Goal: Find specific page/section

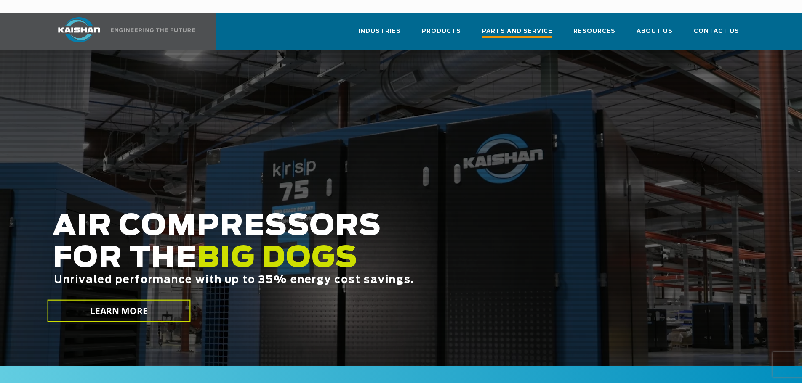
click at [517, 27] on span "Parts and Service" at bounding box center [517, 32] width 70 height 11
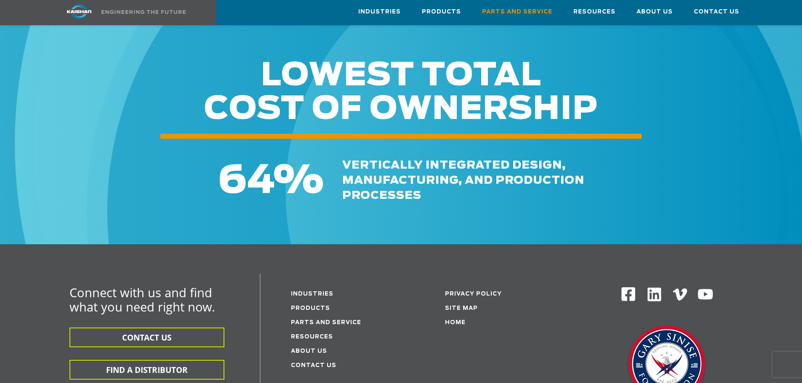
scroll to position [933, 0]
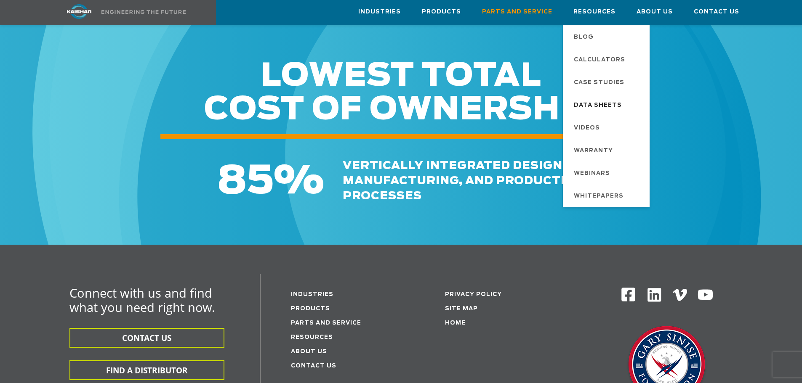
click at [600, 101] on span "Data Sheets" at bounding box center [598, 105] width 48 height 14
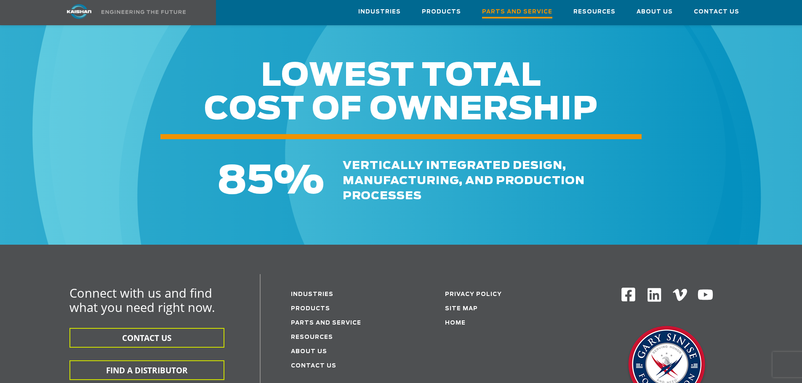
click at [532, 10] on span "Parts and Service" at bounding box center [517, 12] width 70 height 11
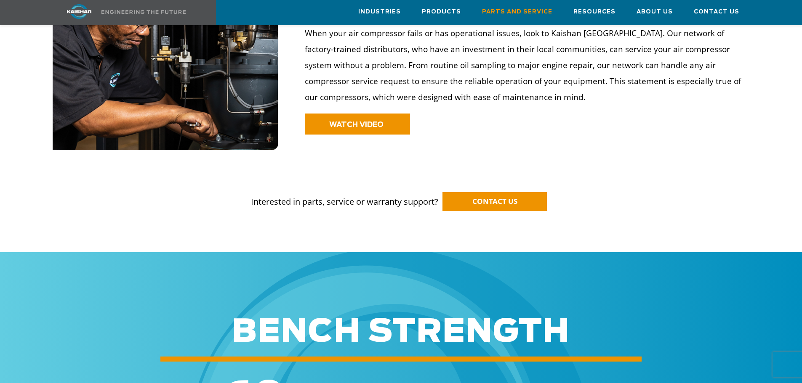
scroll to position [715, 0]
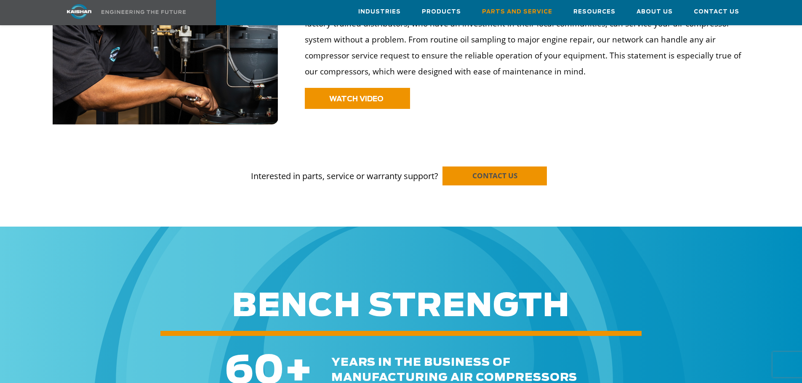
click at [486, 171] on span "CONTACT US" at bounding box center [494, 176] width 45 height 10
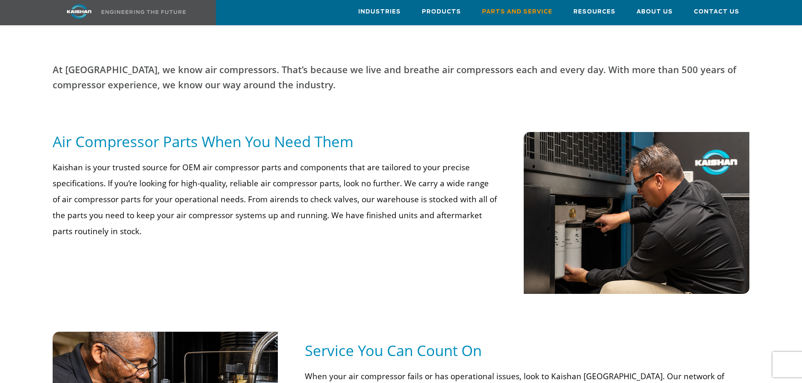
scroll to position [337, 0]
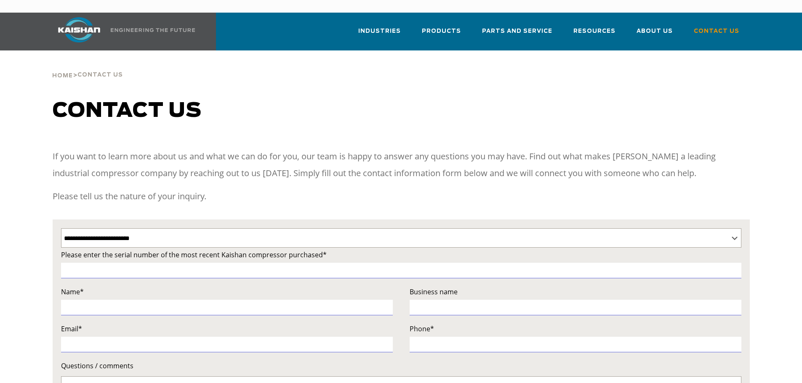
select select "**********"
